Goal: Task Accomplishment & Management: Use online tool/utility

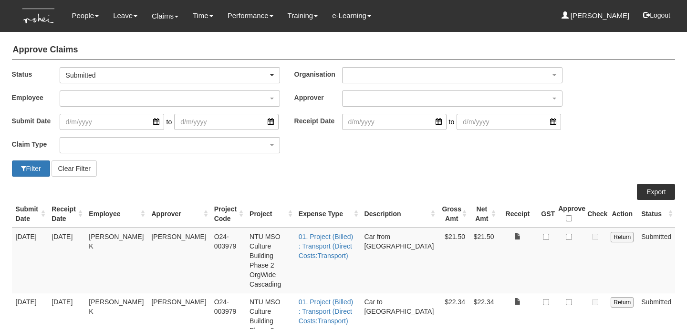
select select "50"
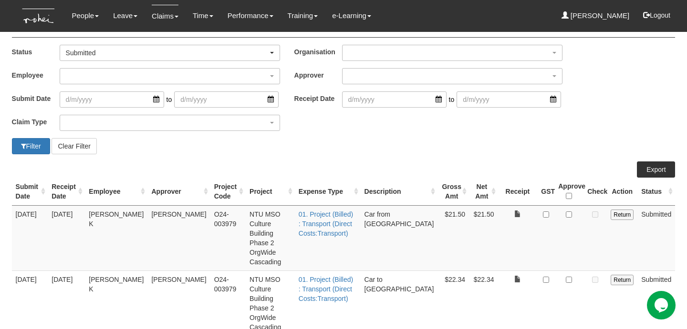
scroll to position [23, 0]
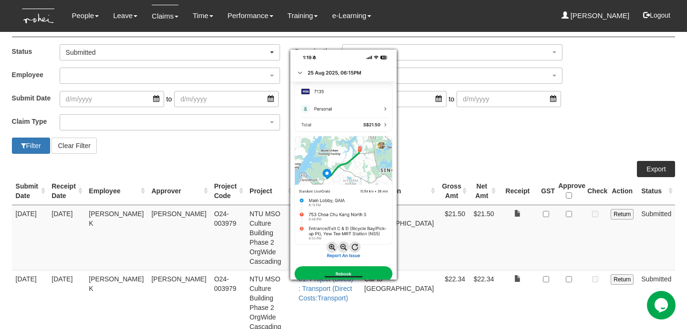
click at [559, 141] on div at bounding box center [343, 164] width 687 height 329
click at [523, 169] on div at bounding box center [343, 164] width 687 height 329
click at [494, 224] on div at bounding box center [343, 164] width 687 height 329
click at [537, 227] on div at bounding box center [343, 164] width 687 height 329
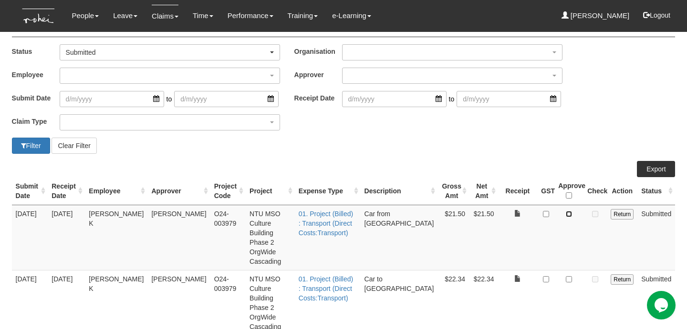
click at [569, 213] on input "checkbox" at bounding box center [569, 214] width 6 height 6
checkbox input "true"
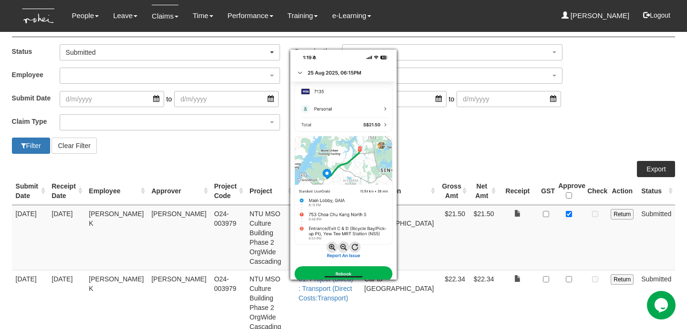
click at [522, 235] on div at bounding box center [343, 164] width 687 height 329
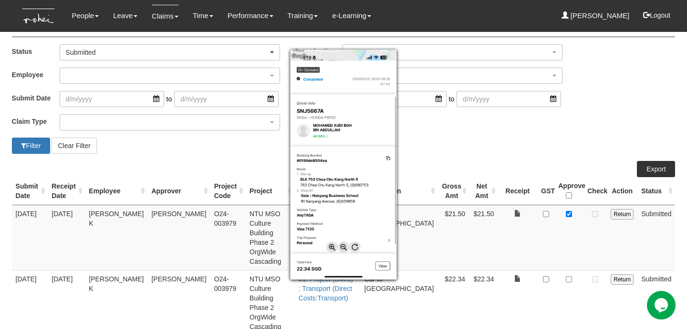
click at [571, 249] on div at bounding box center [343, 164] width 687 height 329
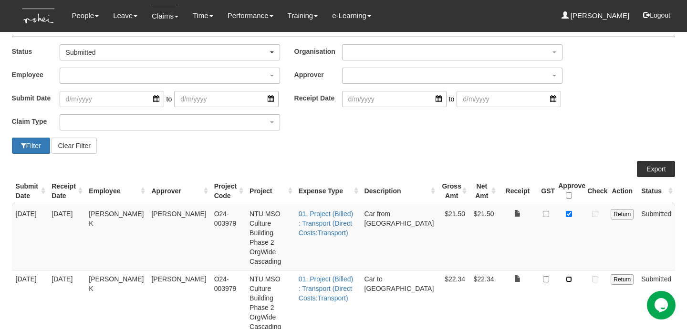
click at [571, 277] on input "checkbox" at bounding box center [569, 280] width 6 height 6
checkbox input "true"
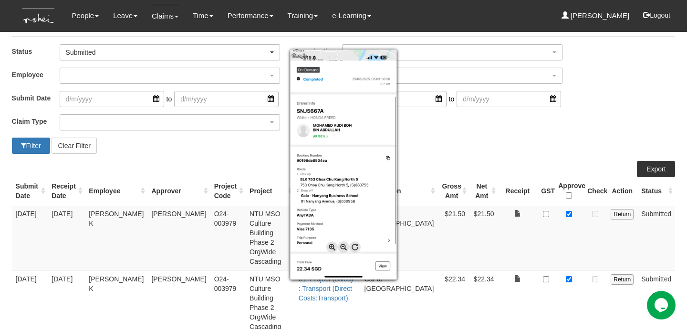
click at [510, 223] on div at bounding box center [343, 164] width 687 height 329
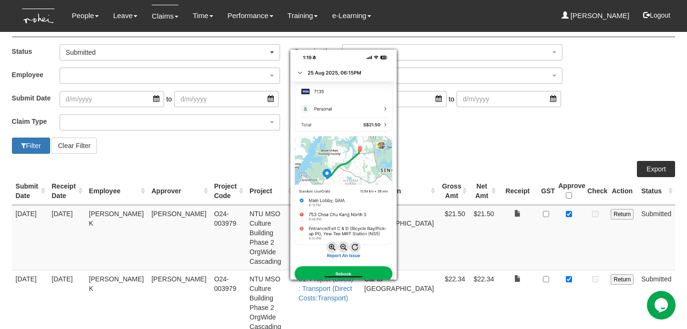
click at [505, 261] on div at bounding box center [343, 164] width 687 height 329
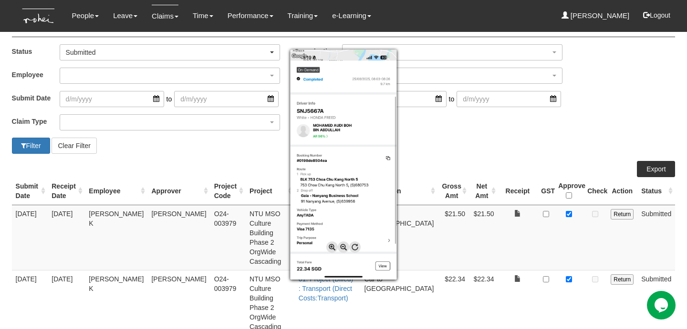
click at [556, 298] on div at bounding box center [343, 164] width 687 height 329
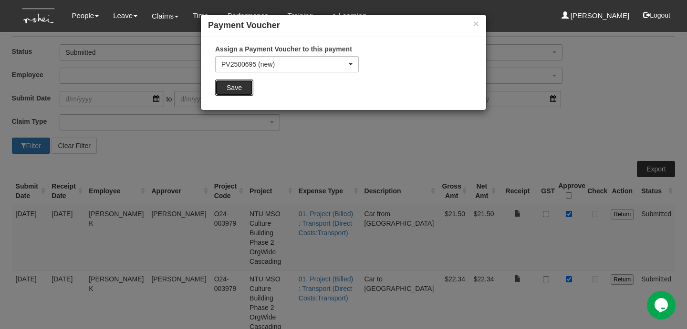
click at [230, 84] on input "Save" at bounding box center [234, 88] width 38 height 16
